Goal: Task Accomplishment & Management: Complete application form

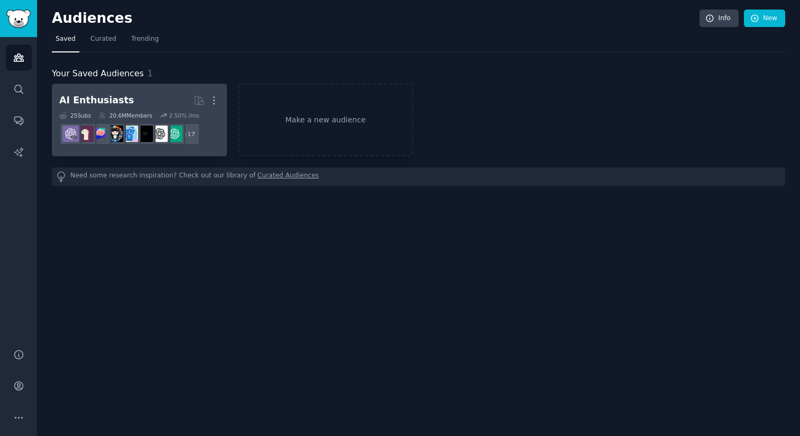
click at [92, 101] on div "AI Enthusiasts" at bounding box center [96, 100] width 75 height 13
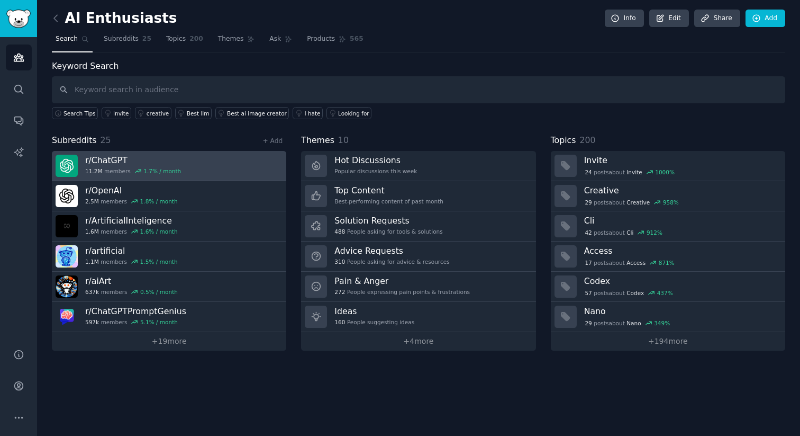
click at [104, 160] on h3 "r/ ChatGPT" at bounding box center [133, 160] width 96 height 11
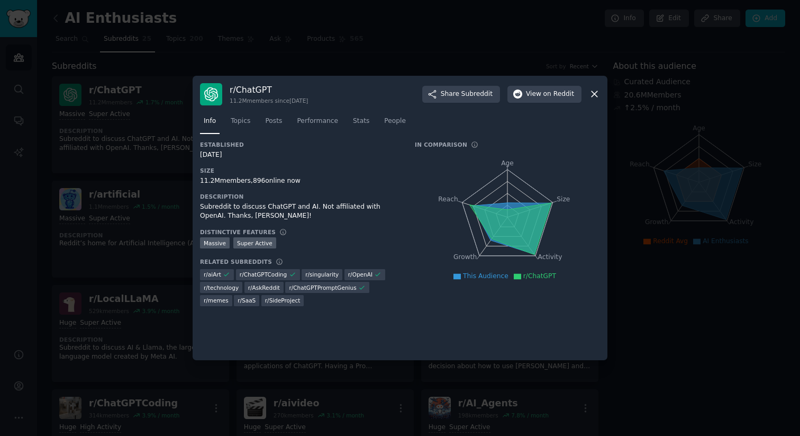
click at [173, 200] on div at bounding box center [400, 218] width 800 height 436
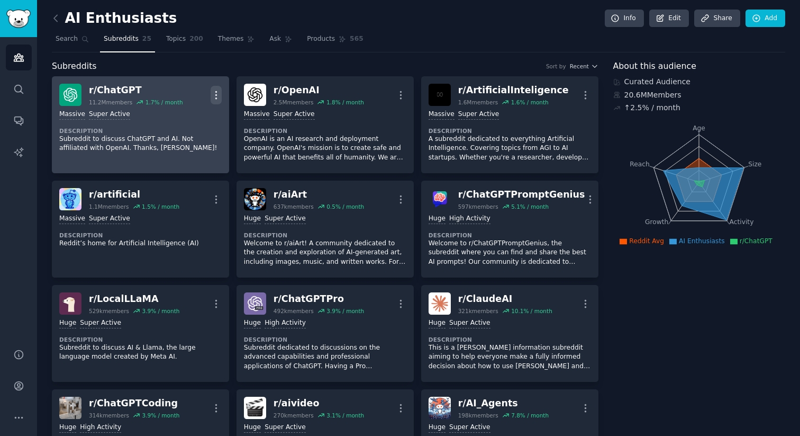
click at [211, 97] on icon "button" at bounding box center [216, 94] width 11 height 11
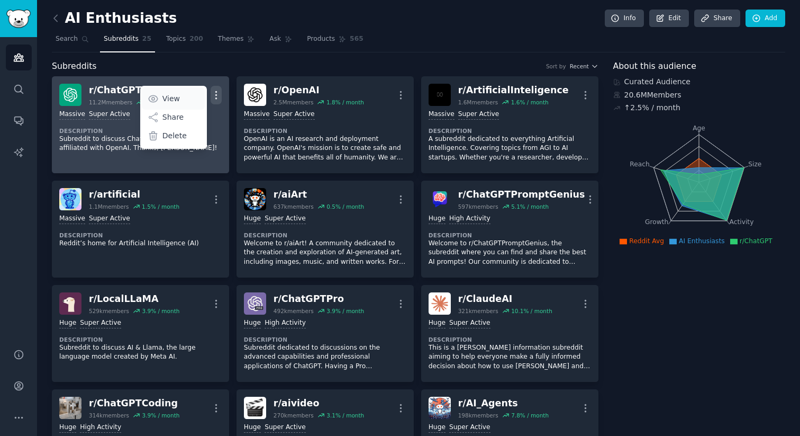
click at [160, 100] on link "View" at bounding box center [173, 98] width 63 height 22
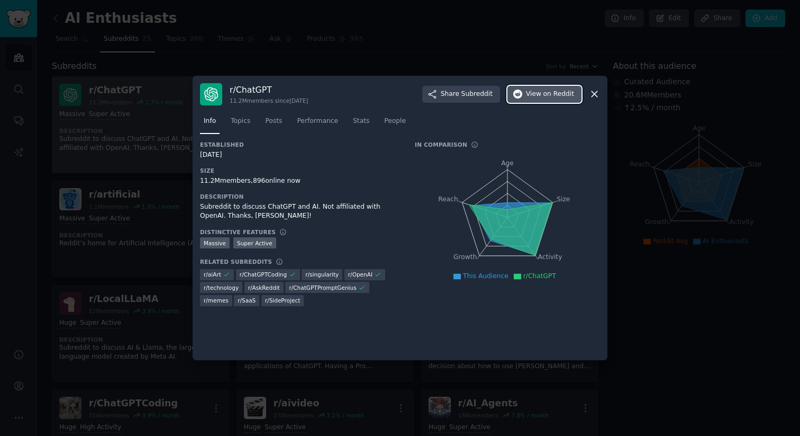
click at [560, 91] on span "on Reddit" at bounding box center [559, 94] width 31 height 10
click at [138, 245] on div at bounding box center [400, 218] width 800 height 436
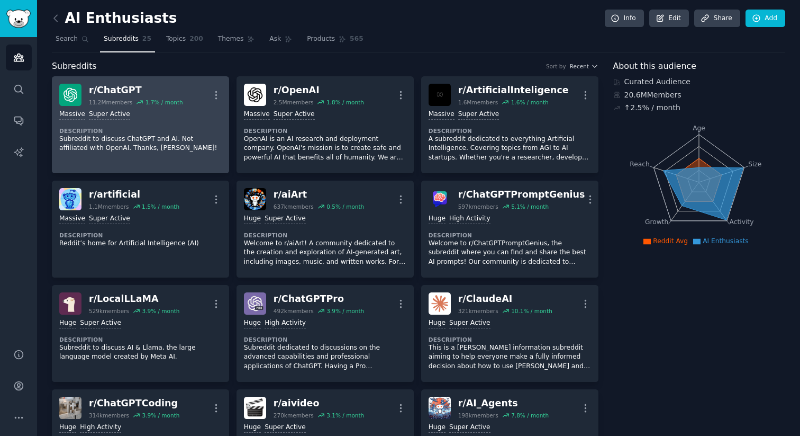
click at [138, 245] on p "Reddit’s home for Artificial Intelligence (AI)" at bounding box center [140, 244] width 163 height 10
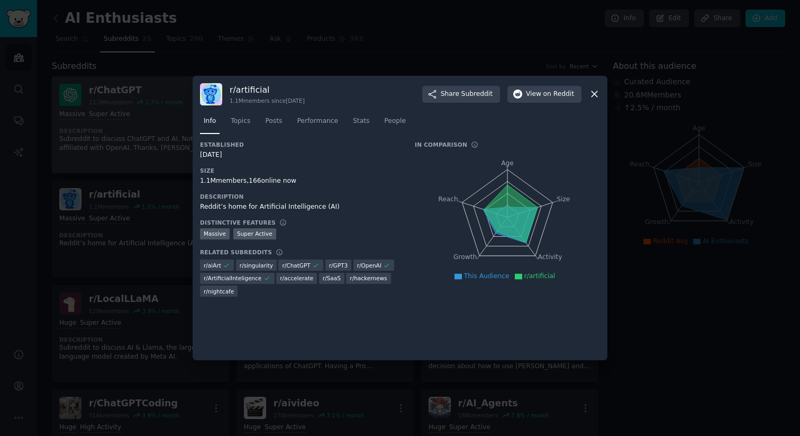
click at [136, 107] on div at bounding box center [400, 218] width 800 height 436
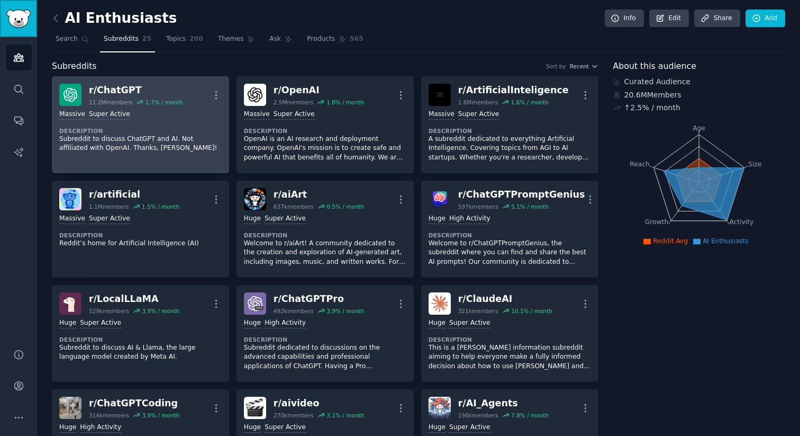
click at [24, 24] on img "Sidebar" at bounding box center [18, 19] width 24 height 19
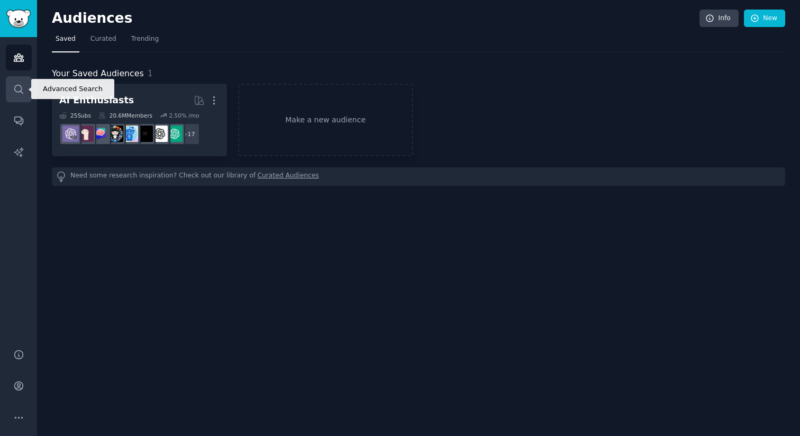
click at [16, 90] on icon "Sidebar" at bounding box center [18, 89] width 11 height 11
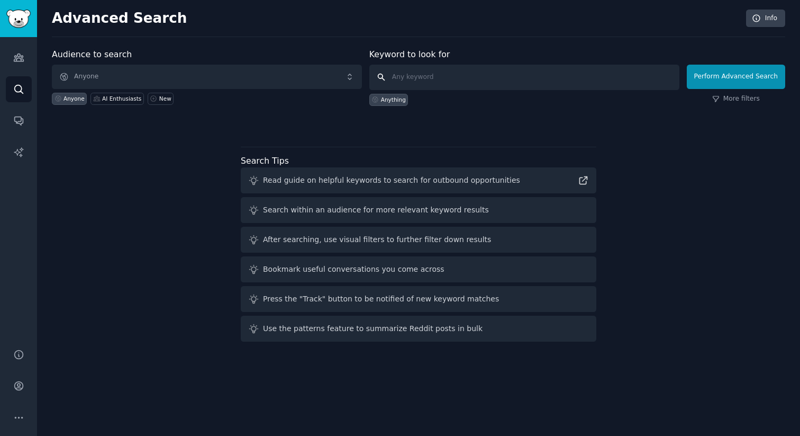
click at [488, 78] on input "text" at bounding box center [524, 77] width 310 height 25
type input "lovable"
click button "Perform Advanced Search" at bounding box center [736, 77] width 98 height 24
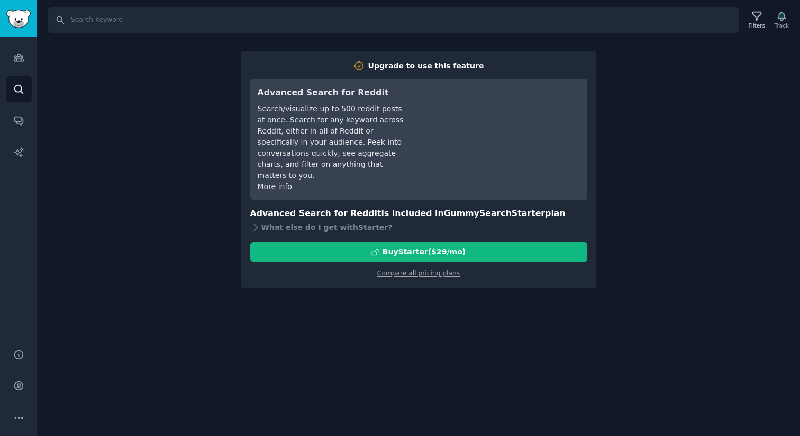
click at [655, 48] on div "Search Filters Track Upgrade to use this feature Advanced Search for Reddit Sea…" at bounding box center [418, 218] width 763 height 436
click at [32, 20] on link "Sidebar" at bounding box center [18, 18] width 37 height 37
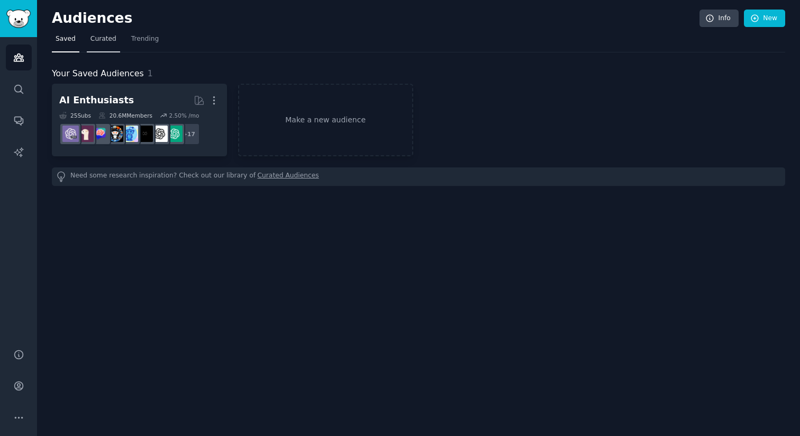
click at [113, 36] on span "Curated" at bounding box center [104, 39] width 26 height 10
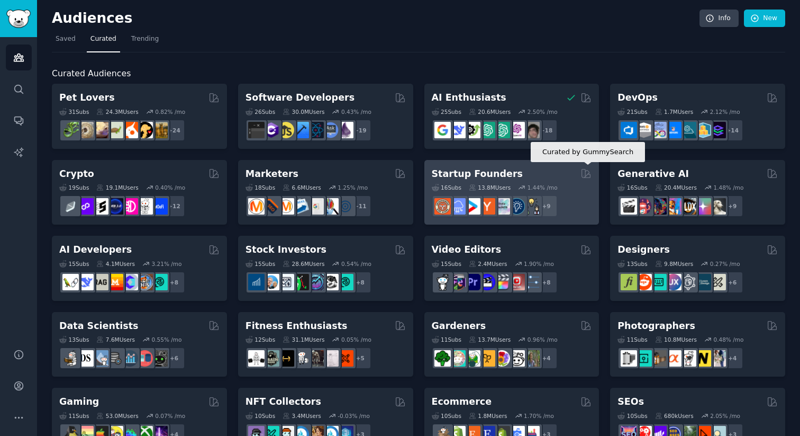
click at [583, 177] on icon at bounding box center [586, 173] width 8 height 8
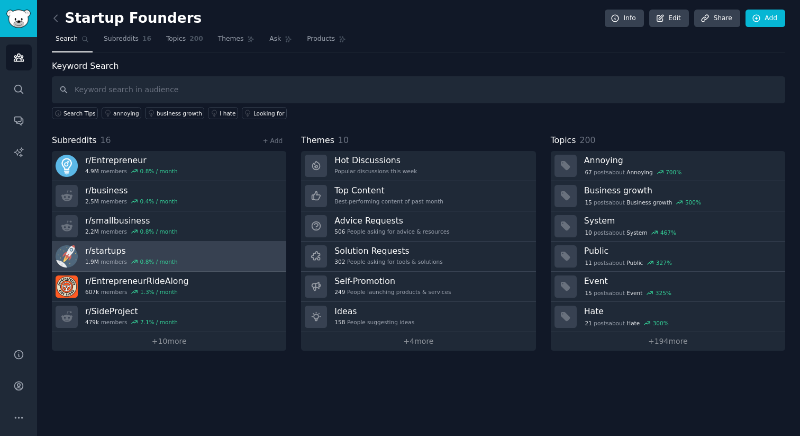
click at [115, 249] on h3 "r/ startups" at bounding box center [131, 250] width 93 height 11
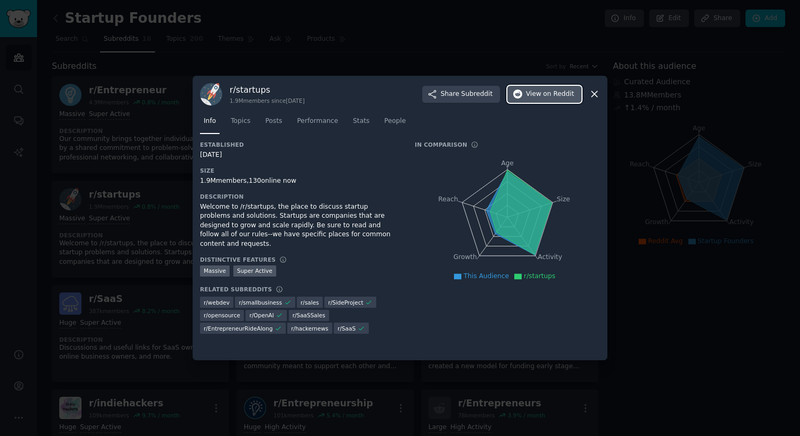
click at [555, 95] on span "on Reddit" at bounding box center [559, 94] width 31 height 10
click at [593, 94] on icon at bounding box center [594, 93] width 11 height 11
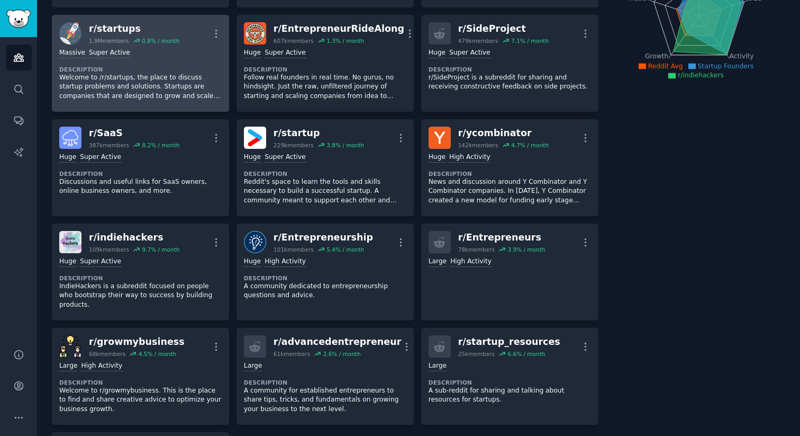
scroll to position [167, 0]
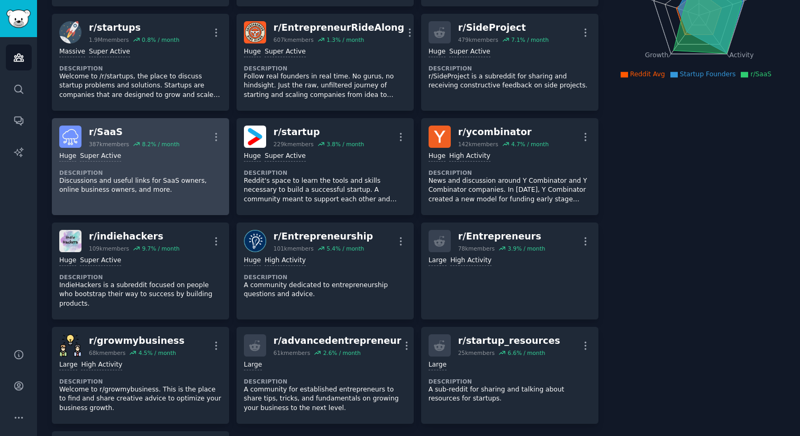
click at [128, 129] on div "r/ SaaS" at bounding box center [134, 131] width 91 height 13
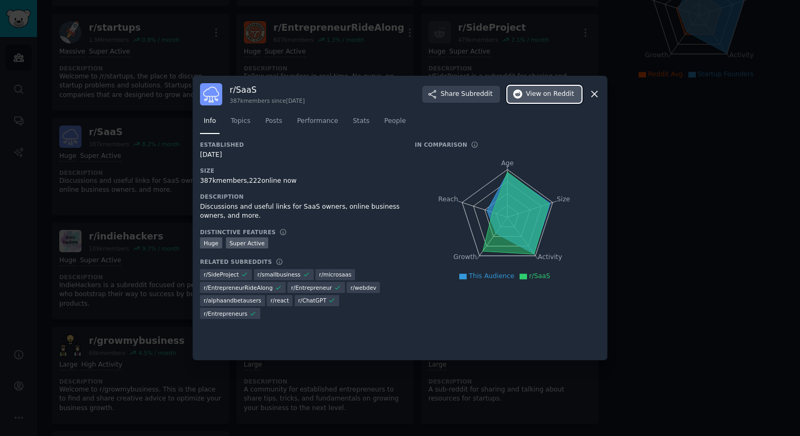
click at [552, 100] on button "View on Reddit" at bounding box center [545, 94] width 74 height 17
click at [594, 92] on icon at bounding box center [594, 93] width 11 height 11
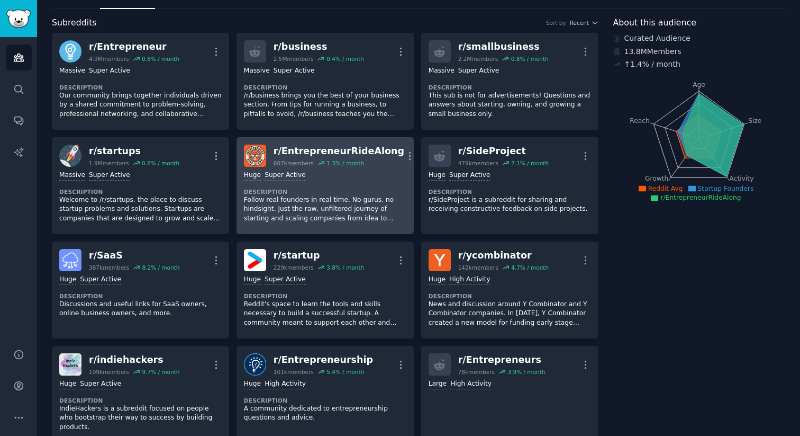
scroll to position [39, 0]
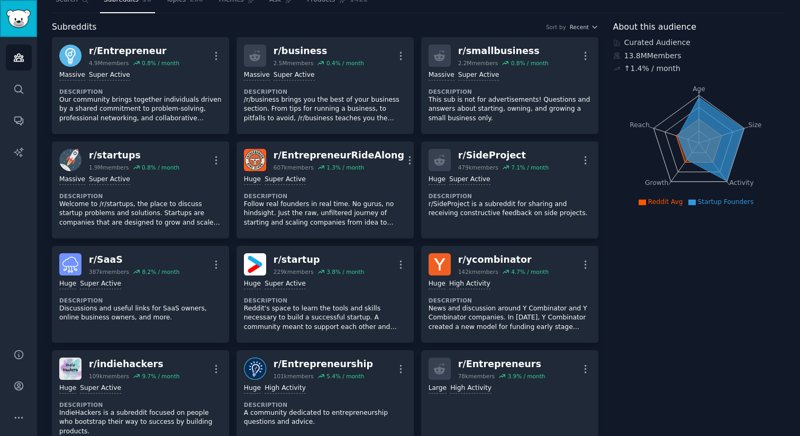
click at [8, 17] on img "Sidebar" at bounding box center [18, 19] width 24 height 19
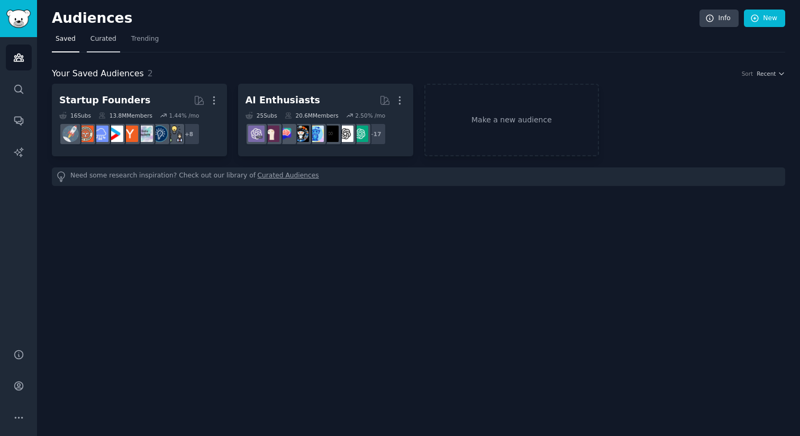
click at [101, 43] on link "Curated" at bounding box center [103, 42] width 33 height 22
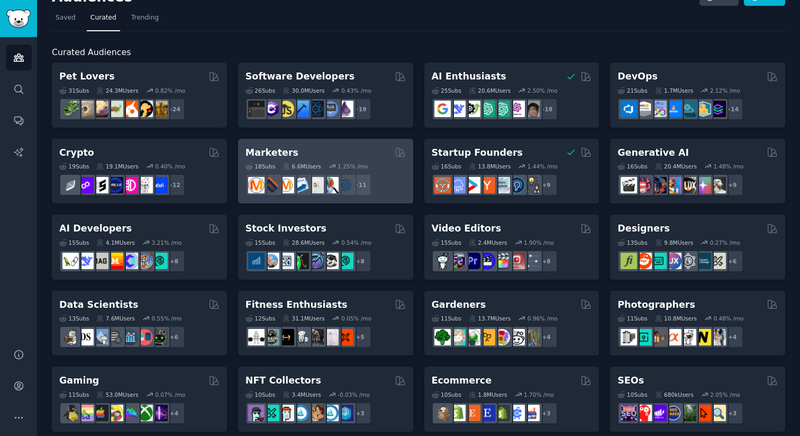
scroll to position [22, 0]
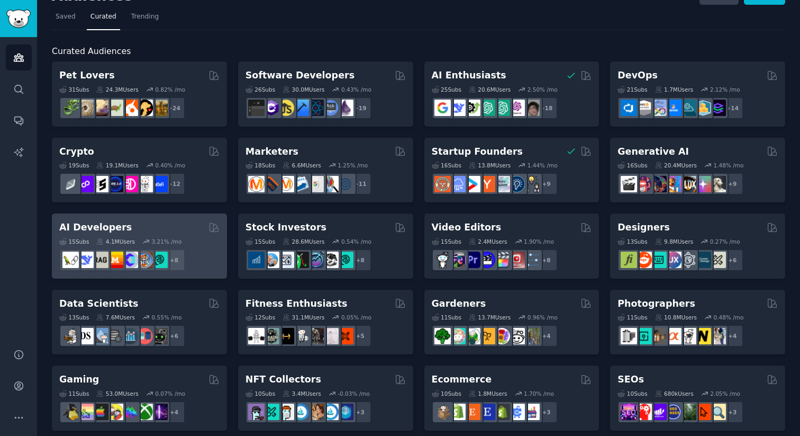
click at [105, 230] on h2 "AI Developers" at bounding box center [95, 227] width 73 height 13
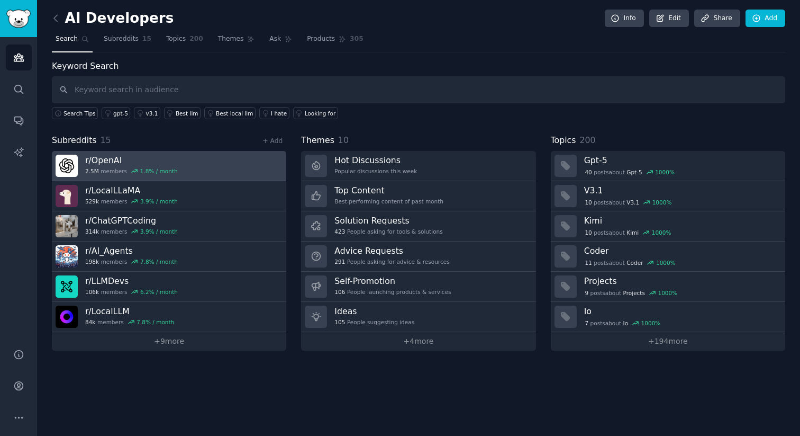
click at [105, 157] on h3 "r/ OpenAI" at bounding box center [131, 160] width 93 height 11
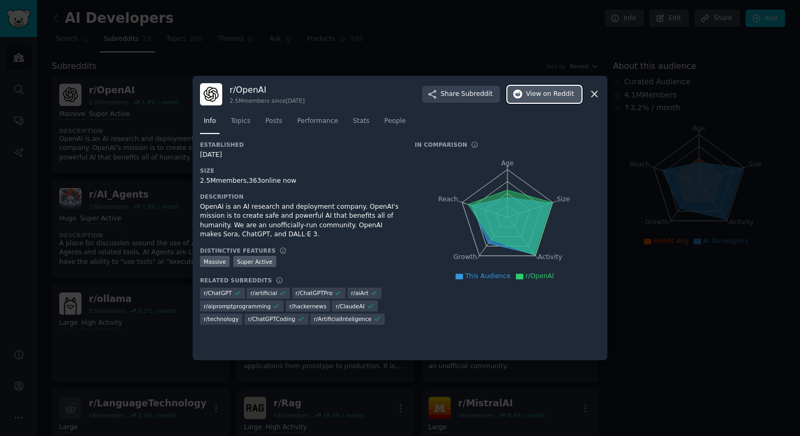
click at [552, 94] on span "on Reddit" at bounding box center [559, 94] width 31 height 10
click at [592, 92] on icon at bounding box center [595, 95] width 6 height 6
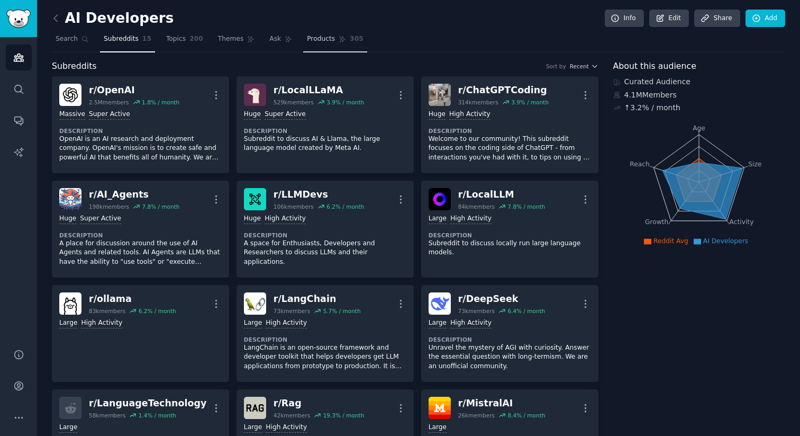
click at [326, 47] on link "Products 305" at bounding box center [335, 42] width 64 height 22
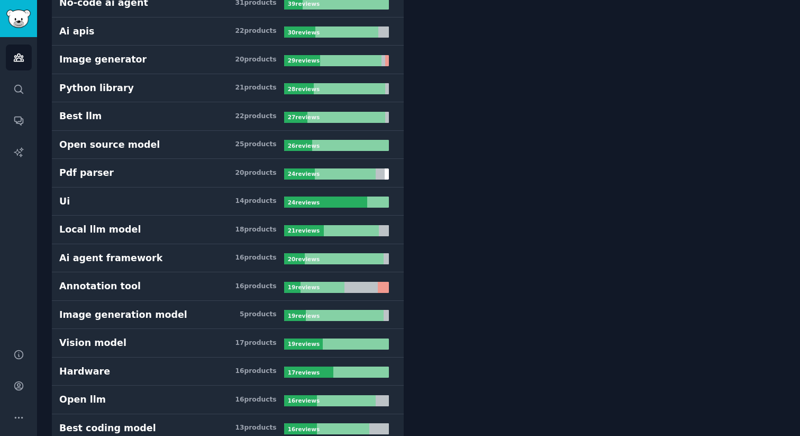
scroll to position [512, 0]
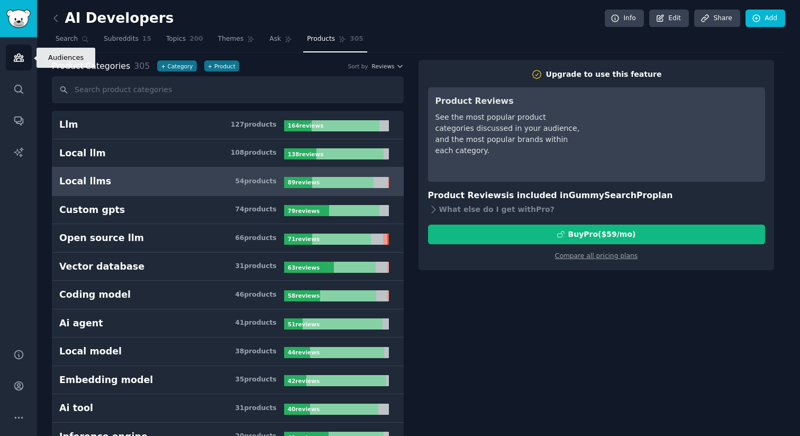
click at [20, 59] on icon "Sidebar" at bounding box center [18, 57] width 11 height 11
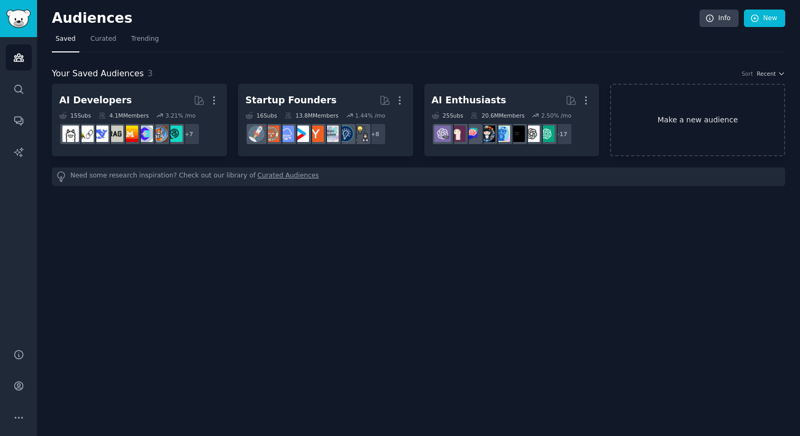
click at [722, 128] on link "Make a new audience" at bounding box center [697, 120] width 175 height 73
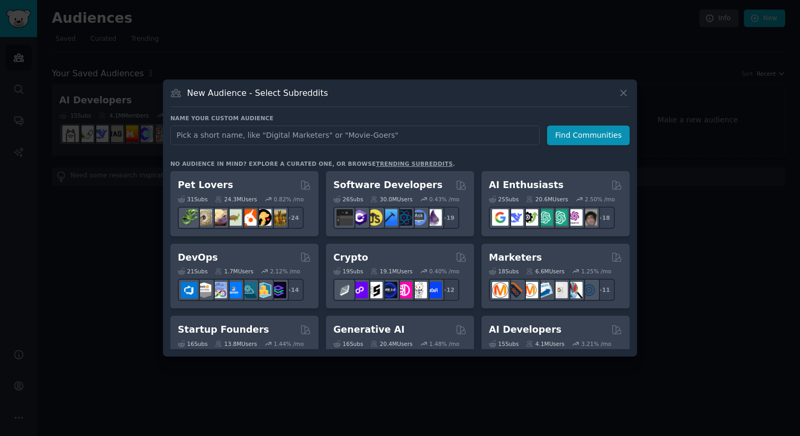
click at [411, 141] on input "text" at bounding box center [354, 135] width 369 height 20
type input "Lovable"
click button "Find Communities" at bounding box center [588, 135] width 83 height 20
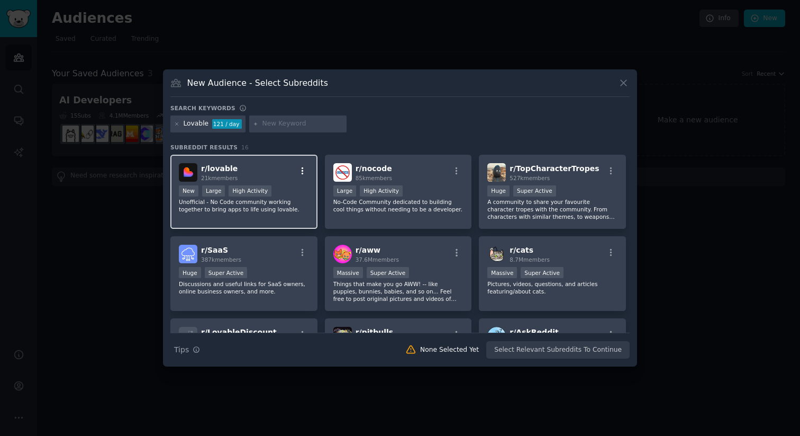
click at [302, 168] on icon "button" at bounding box center [303, 171] width 10 height 10
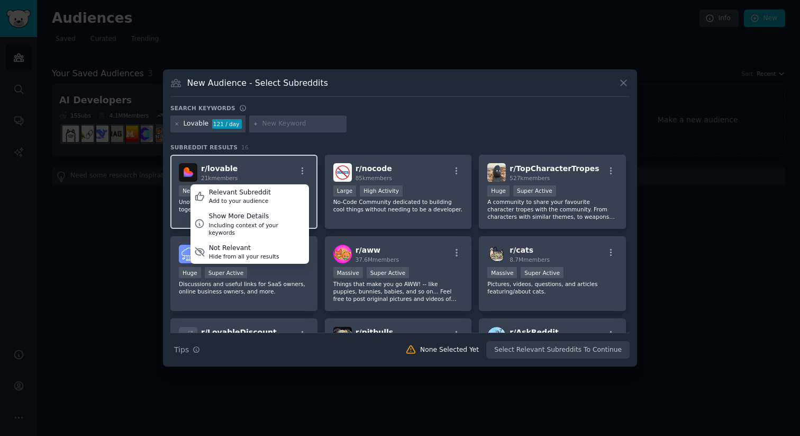
click at [292, 165] on div "r/ lovable 21k members Relevant Subreddit Add to your audience Show More Detail…" at bounding box center [244, 172] width 130 height 19
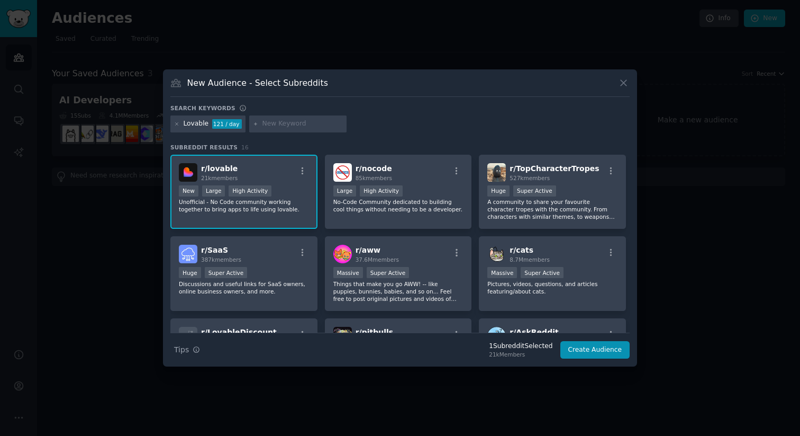
click at [224, 167] on span "r/ lovable" at bounding box center [219, 168] width 37 height 8
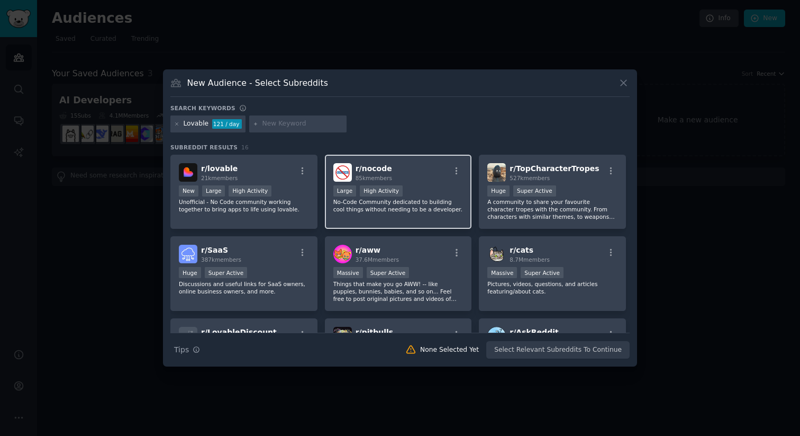
click at [377, 174] on div "85k members" at bounding box center [374, 177] width 37 height 7
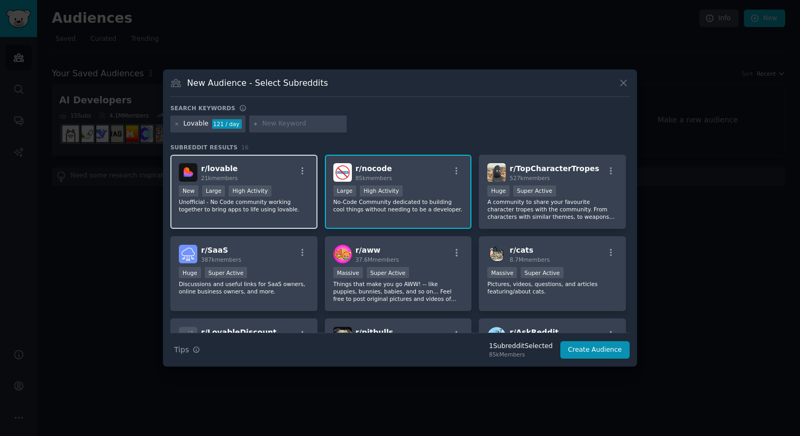
click at [233, 176] on span "21k members" at bounding box center [219, 178] width 37 height 6
click at [584, 346] on button "Create Audience" at bounding box center [596, 350] width 70 height 18
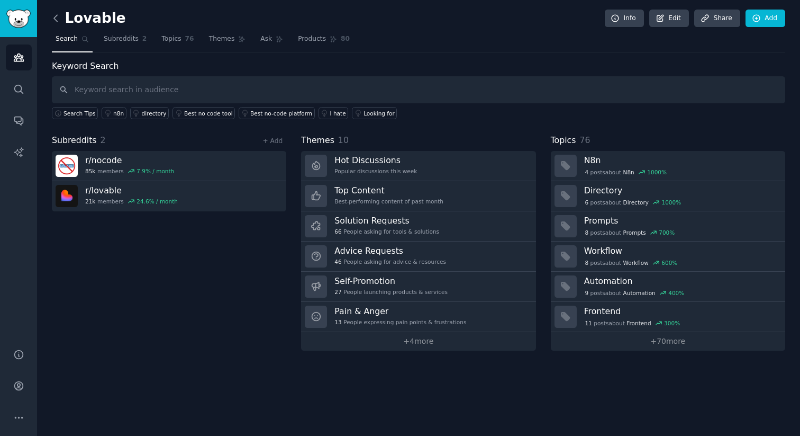
click at [57, 22] on icon at bounding box center [55, 18] width 11 height 11
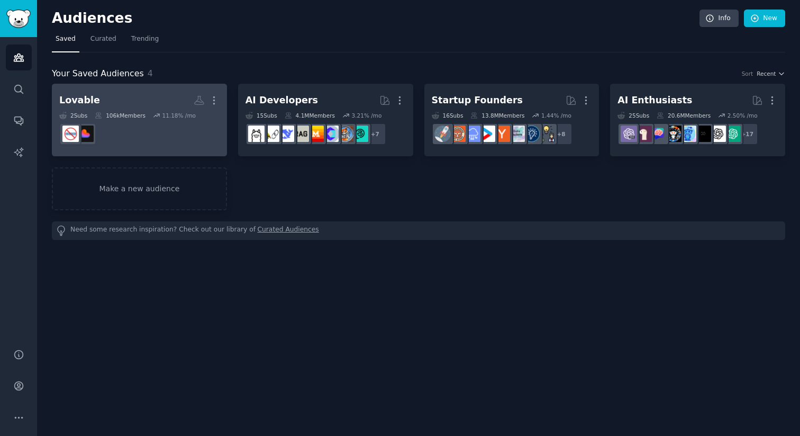
click at [130, 140] on dd at bounding box center [139, 134] width 160 height 30
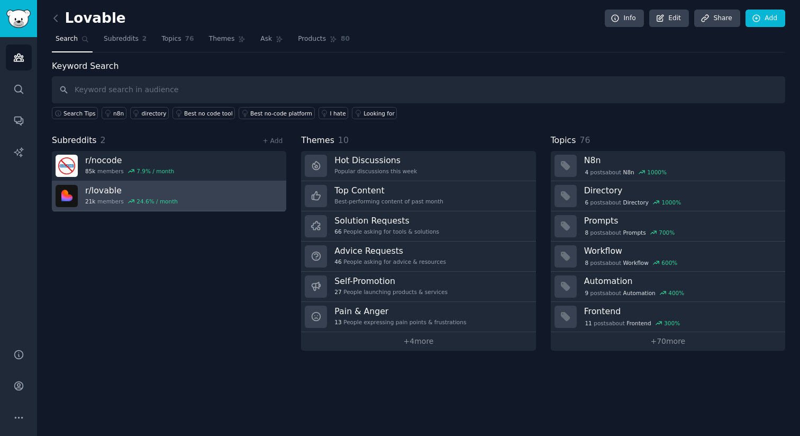
click at [109, 186] on h3 "r/ lovable" at bounding box center [131, 190] width 93 height 11
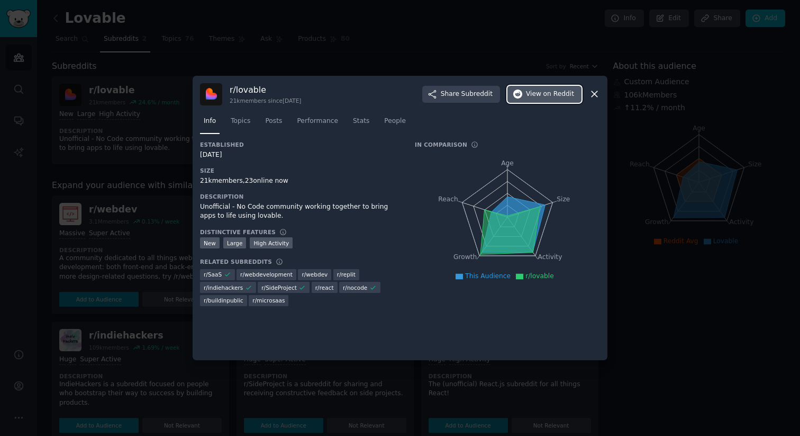
click at [552, 97] on span "on Reddit" at bounding box center [559, 94] width 31 height 10
click at [592, 94] on icon at bounding box center [594, 93] width 11 height 11
